Goal: Check status: Check status

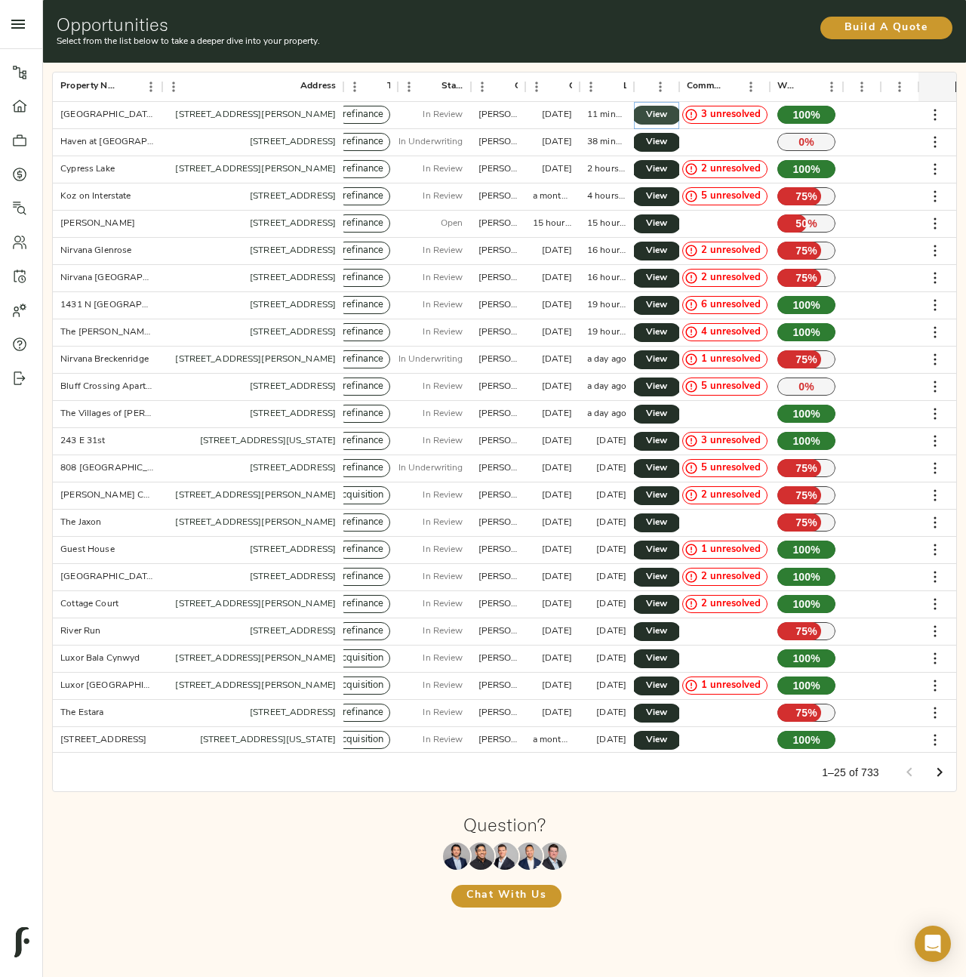
click at [658, 118] on span "View" at bounding box center [657, 115] width 18 height 16
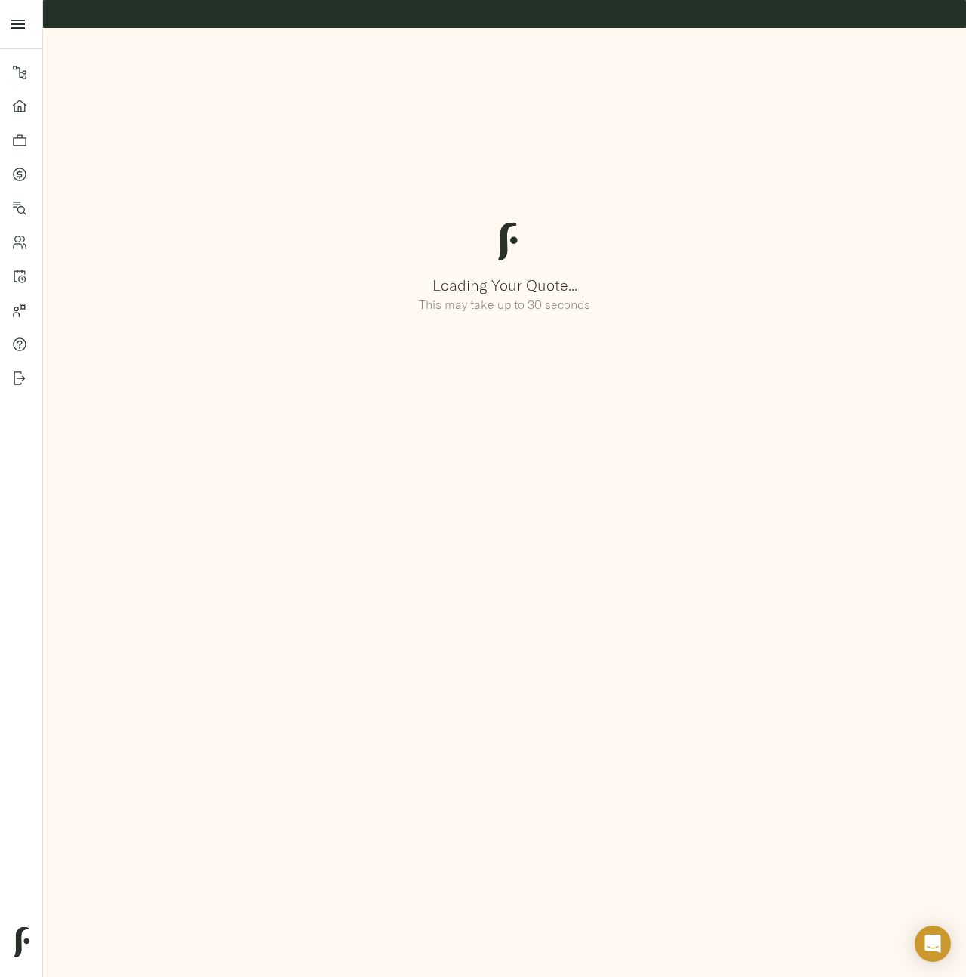
click at [463, 445] on div "Loading Your Quote... This may take up to 30 seconds" at bounding box center [504, 269] width 929 height 488
